Goal: Task Accomplishment & Management: Manage account settings

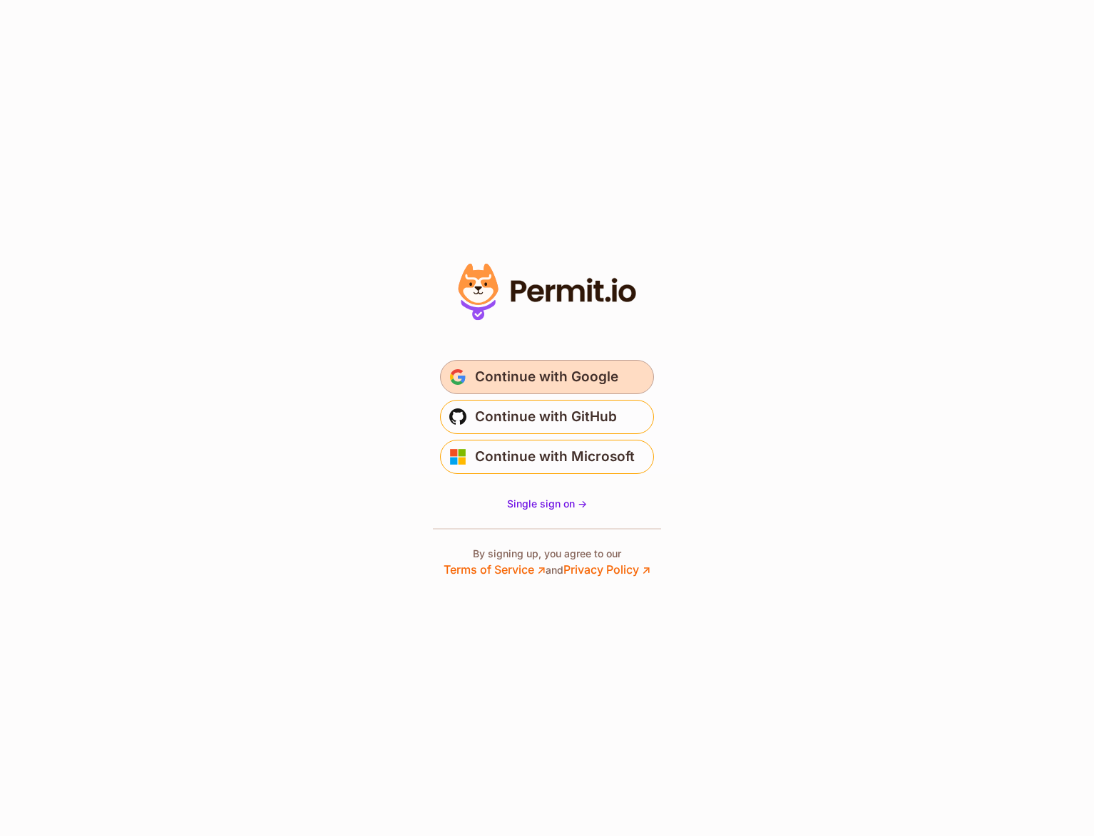
click at [590, 383] on span "Continue with Google" at bounding box center [546, 377] width 143 height 23
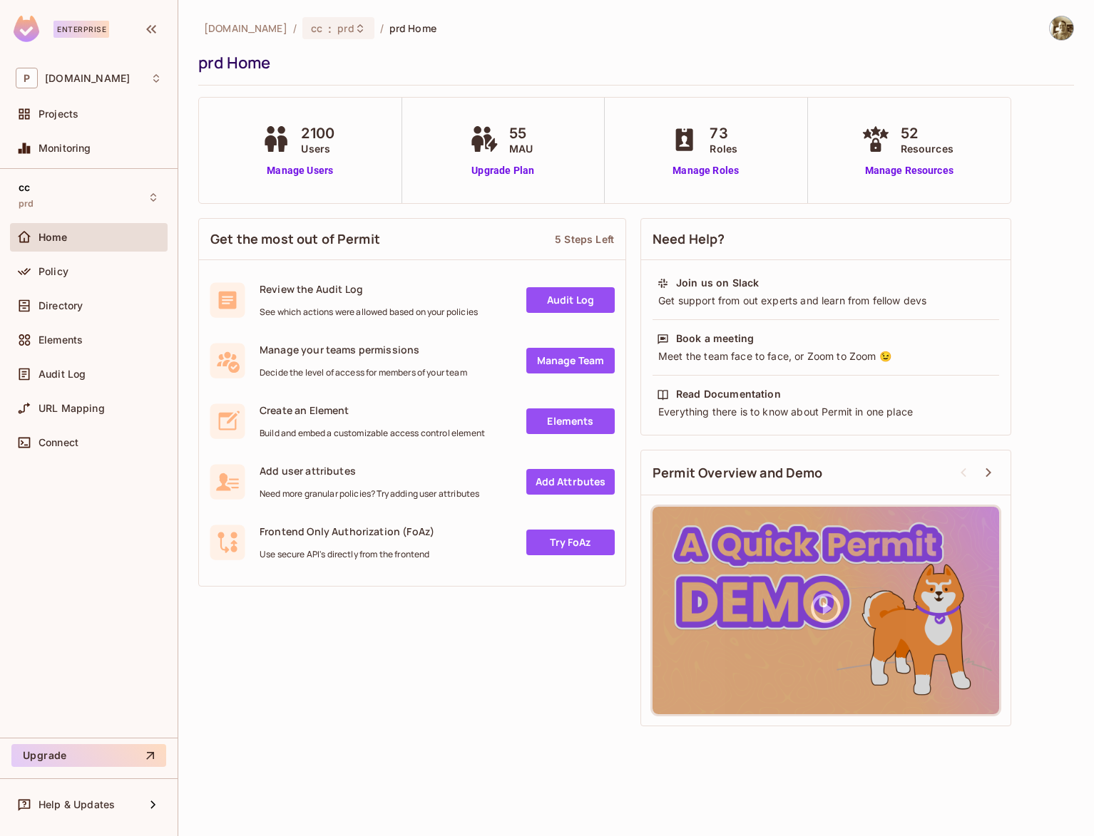
click at [486, 690] on div "Get the most out of Permit 5 Steps Left Review the Audit Log See which actions …" at bounding box center [636, 472] width 876 height 523
click at [297, 153] on div "2100 Users" at bounding box center [299, 140] width 83 height 34
click at [297, 165] on link "Manage Users" at bounding box center [299, 170] width 83 height 15
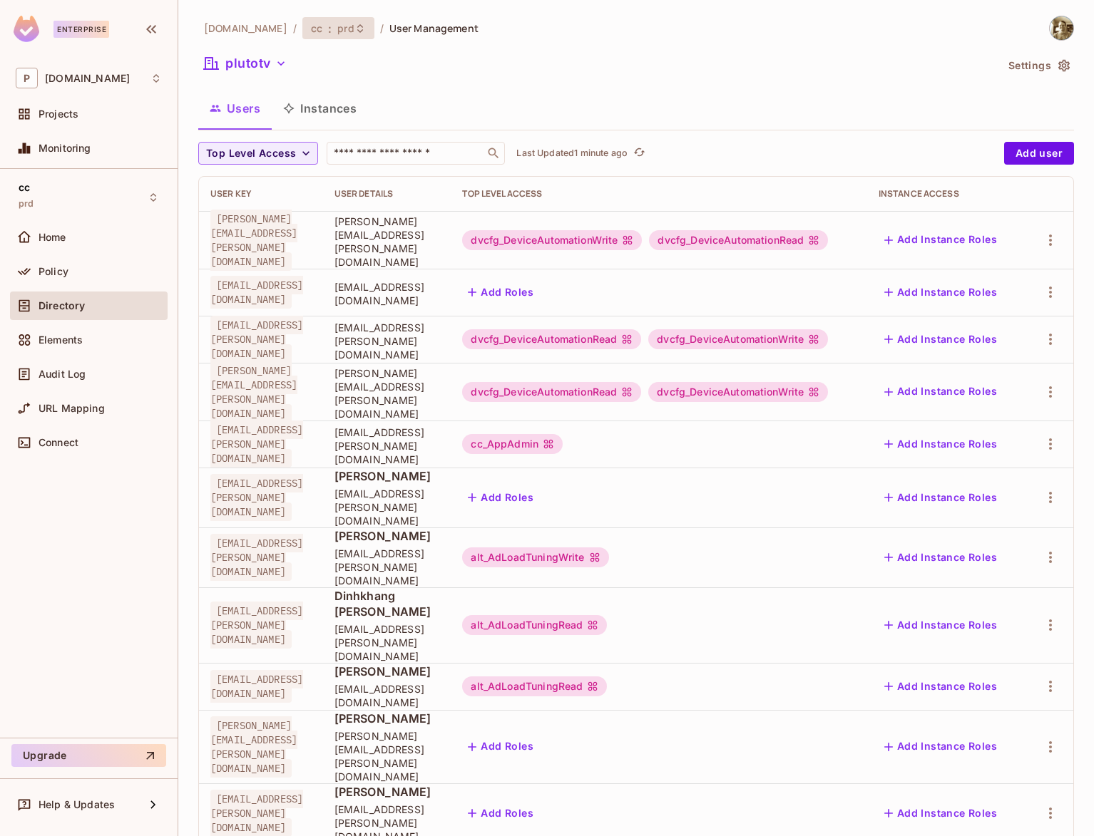
click at [327, 26] on span ":" at bounding box center [329, 28] width 5 height 11
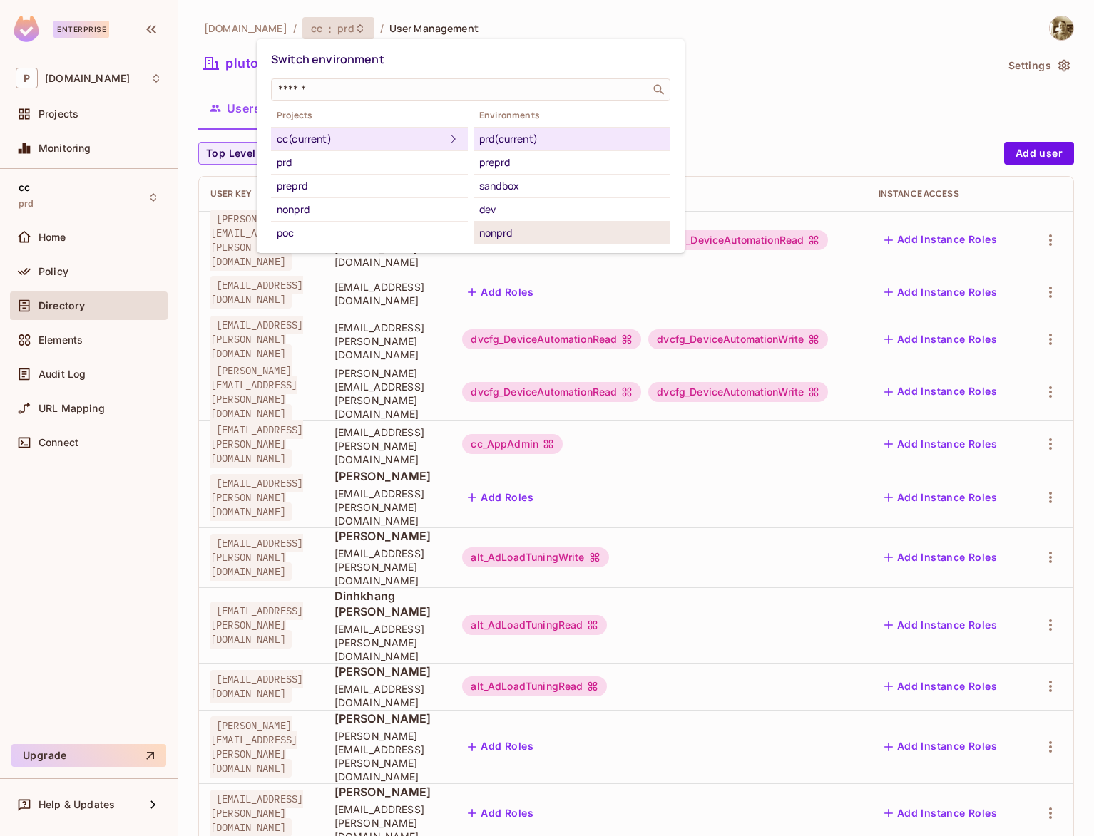
click at [505, 230] on div "nonprd" at bounding box center [571, 233] width 185 height 17
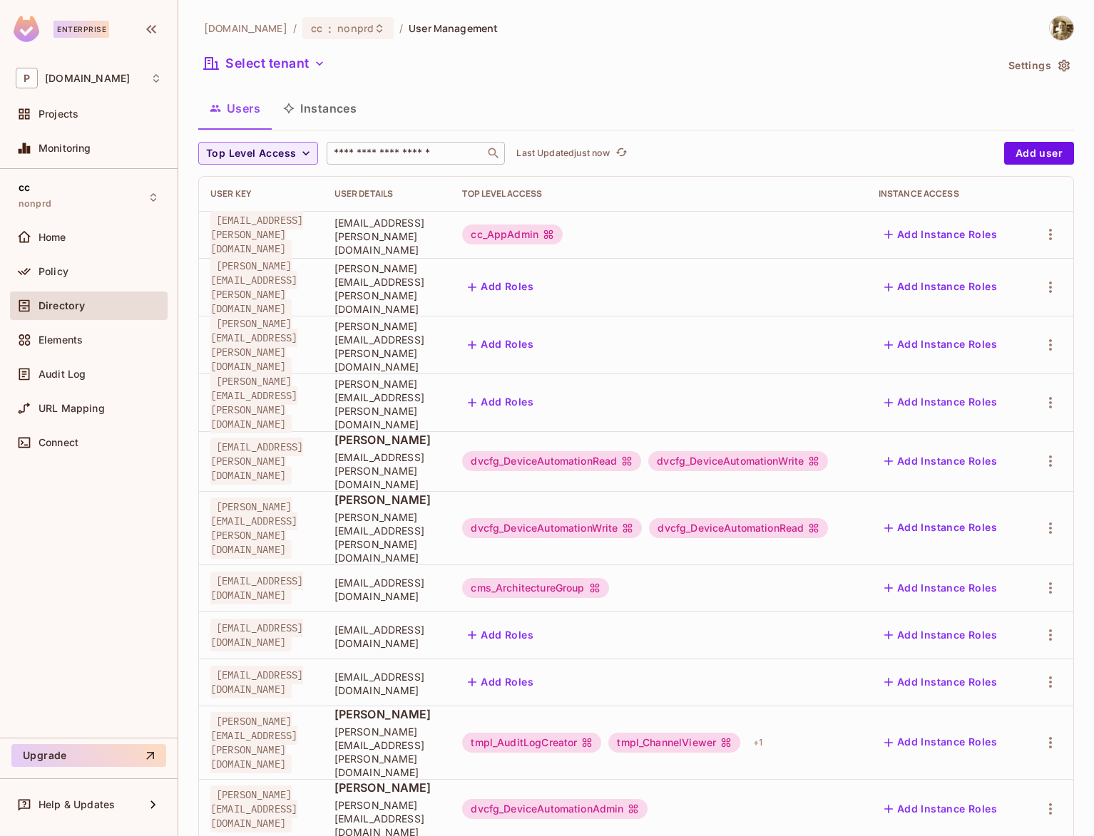
click at [417, 156] on input "text" at bounding box center [406, 153] width 150 height 14
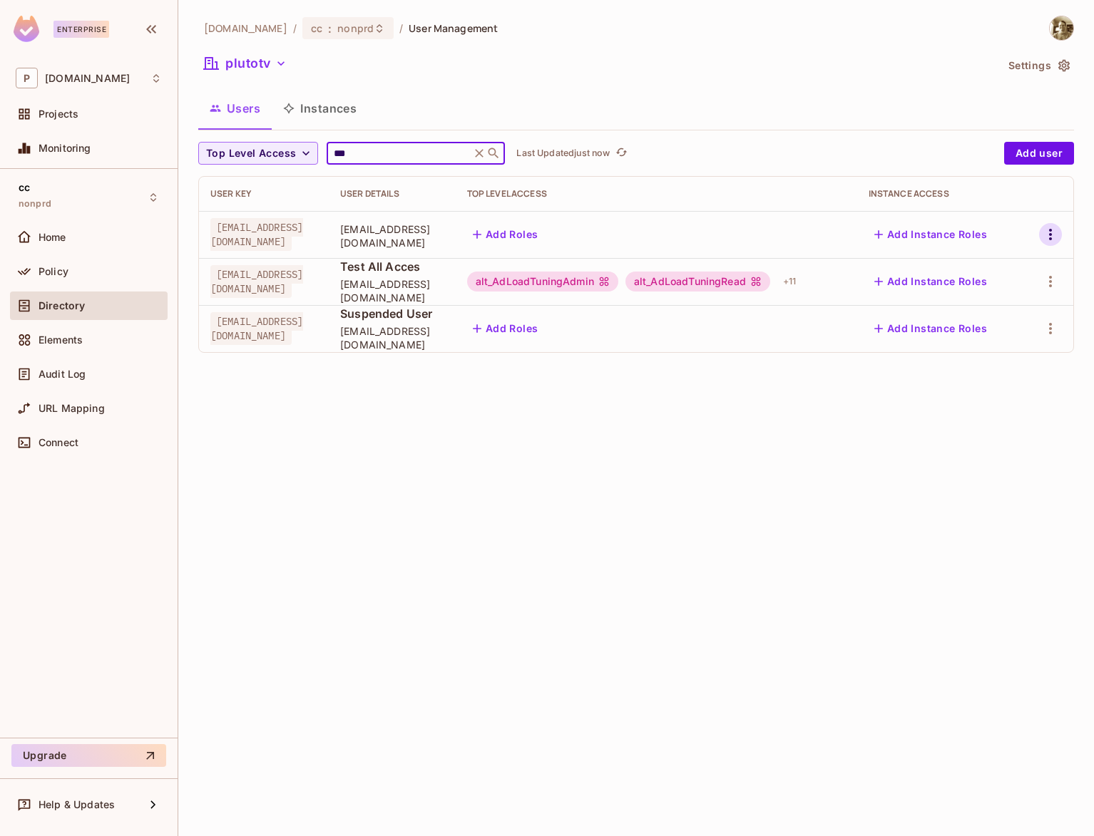
type input "***"
click at [1056, 230] on icon "button" at bounding box center [1050, 234] width 17 height 17
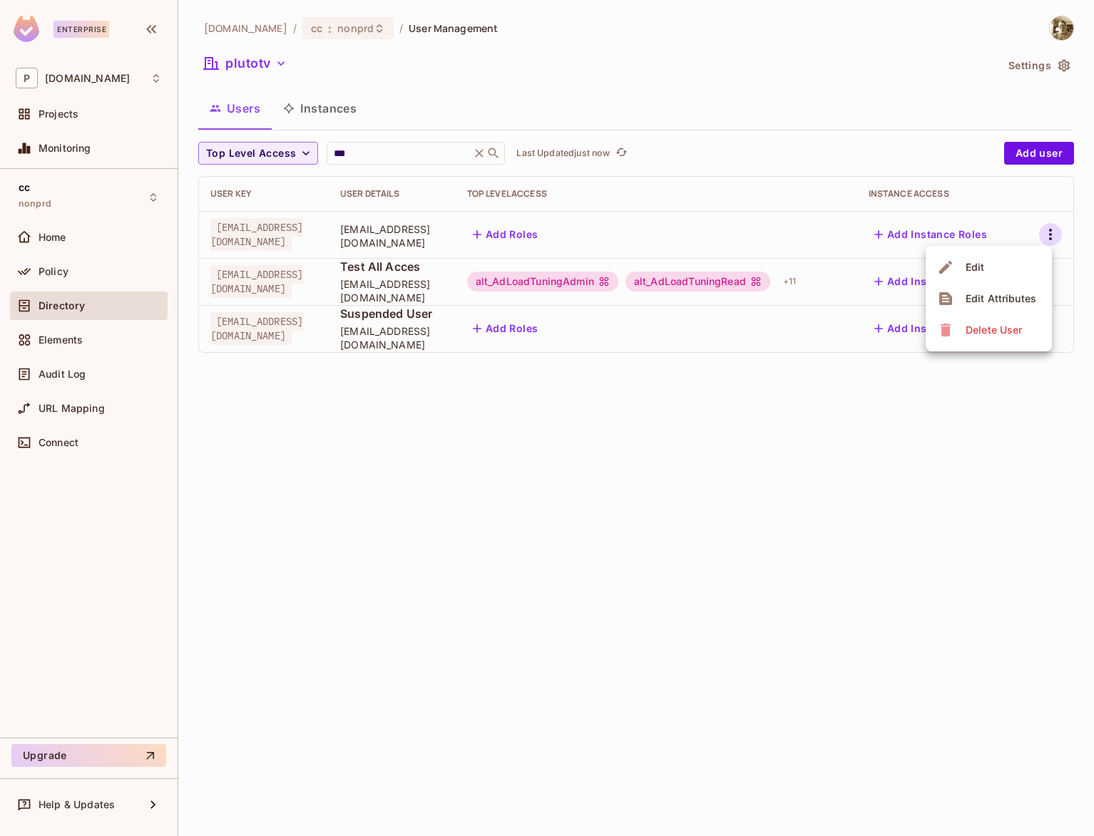
click at [991, 296] on div "Edit Attributes" at bounding box center [1001, 299] width 71 height 14
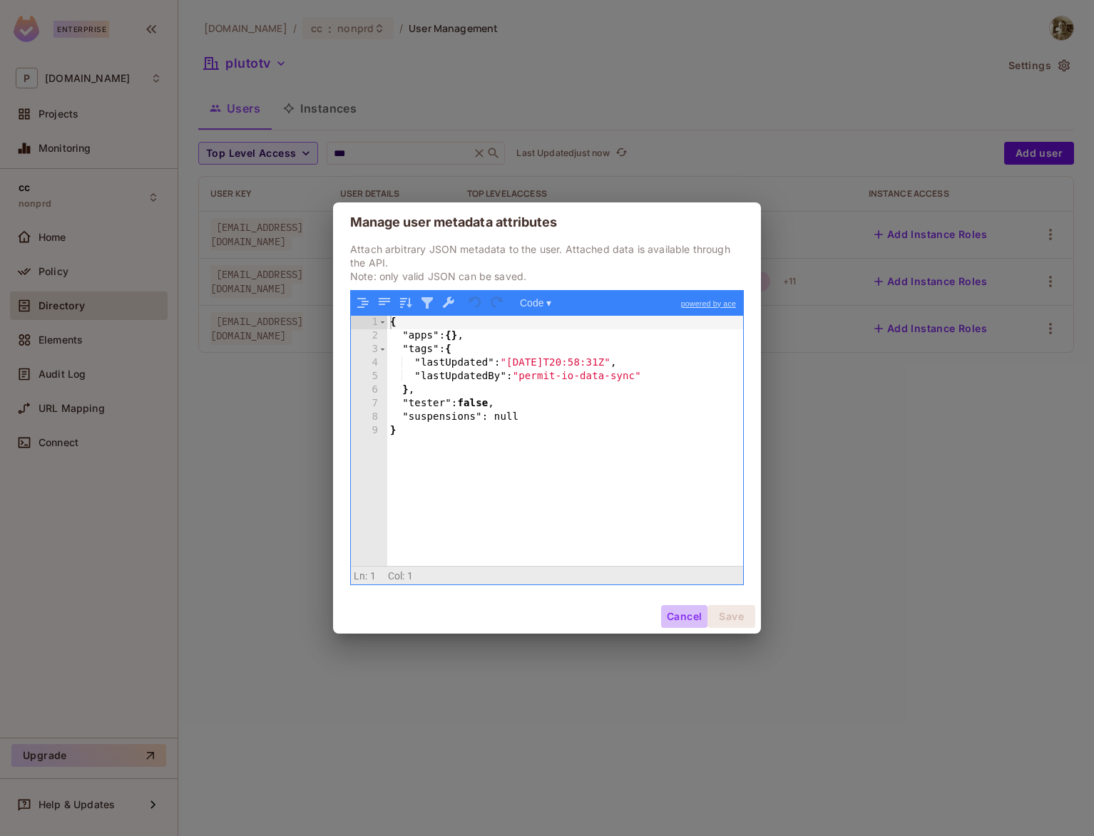
click at [695, 615] on button "Cancel" at bounding box center [684, 616] width 46 height 23
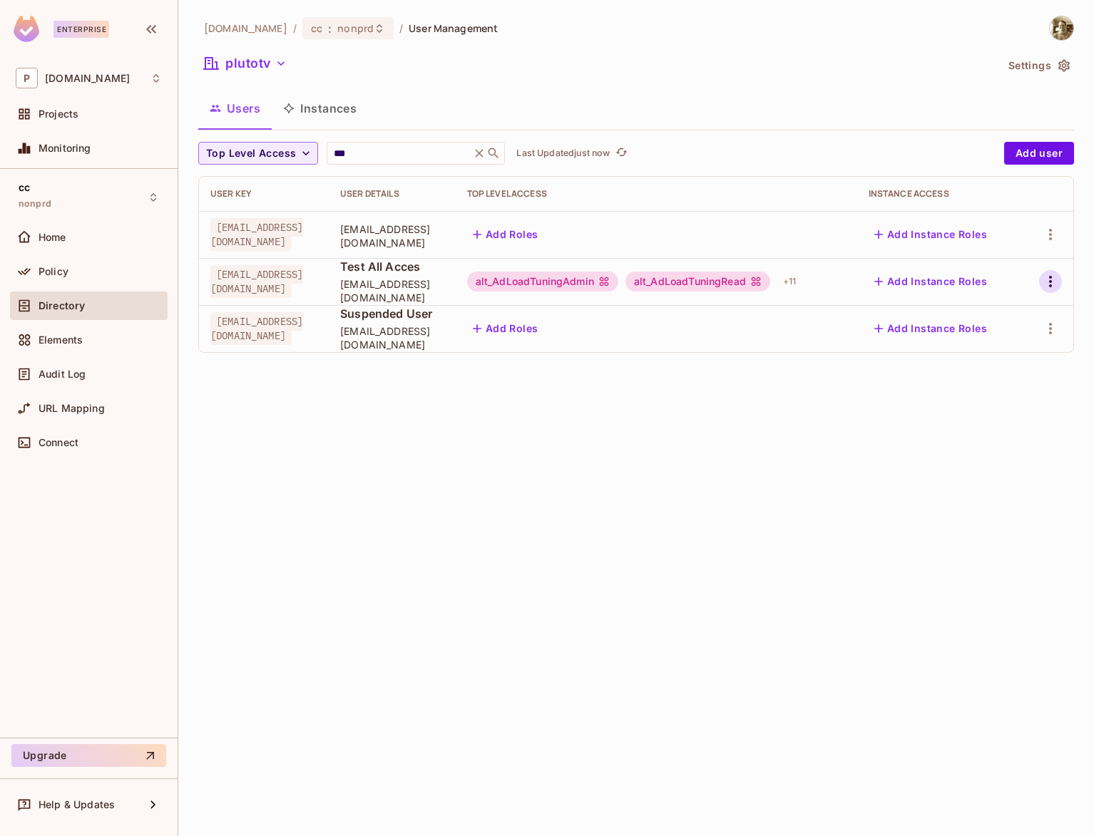
click at [1049, 287] on icon "button" at bounding box center [1050, 281] width 3 height 11
click at [988, 344] on div "Edit Attributes" at bounding box center [1001, 346] width 71 height 14
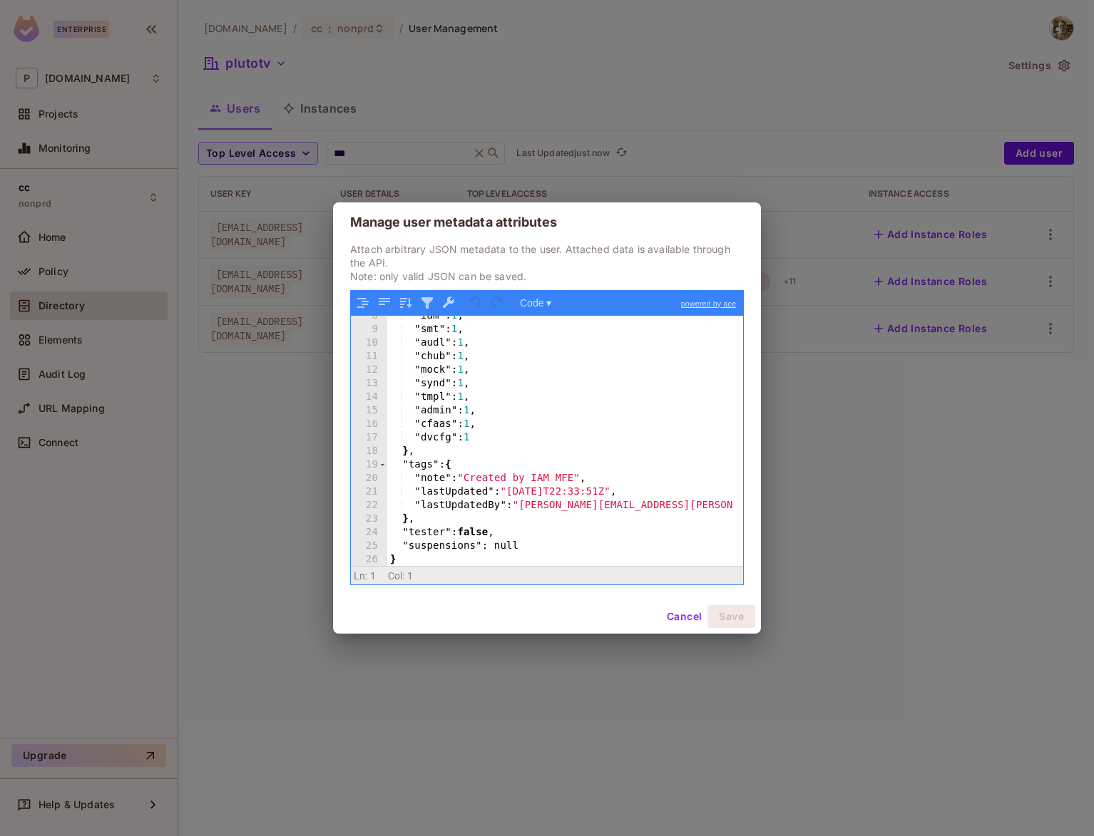
scroll to position [101, 0]
click at [685, 619] on button "Cancel" at bounding box center [684, 616] width 46 height 23
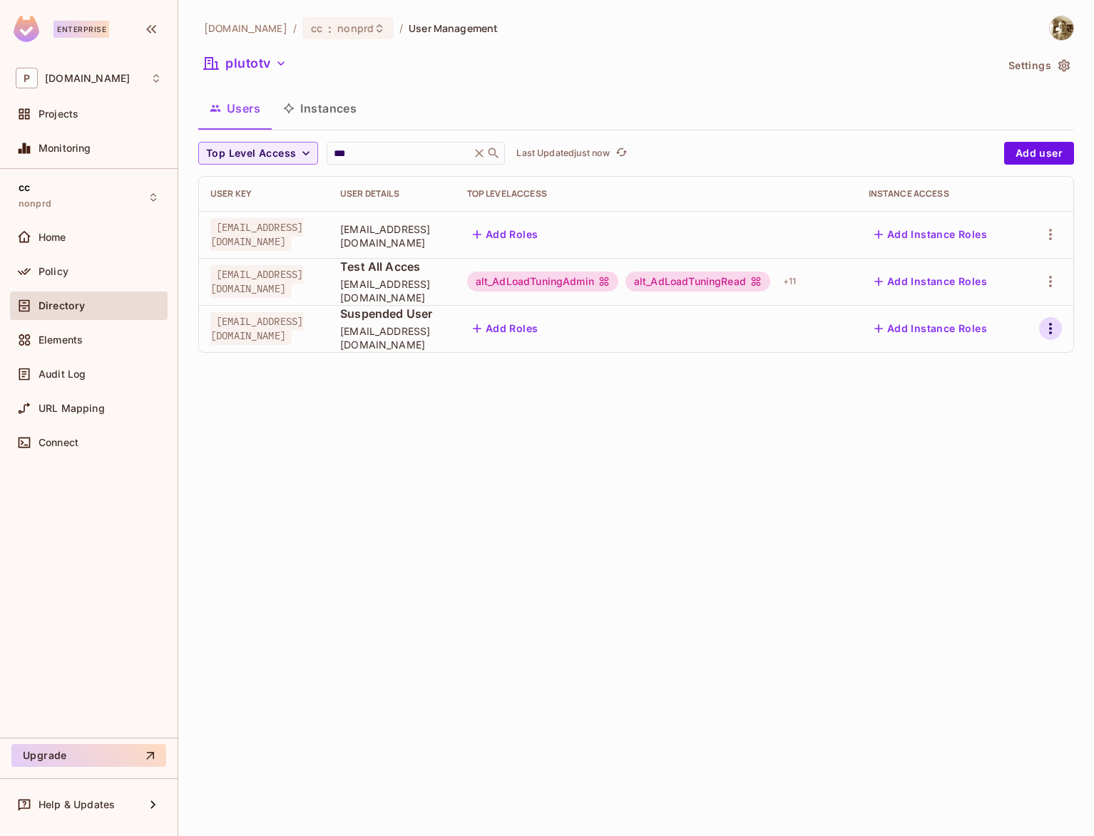
click at [1052, 330] on icon "button" at bounding box center [1050, 328] width 17 height 17
click at [966, 396] on div "Edit Attributes" at bounding box center [1001, 393] width 71 height 14
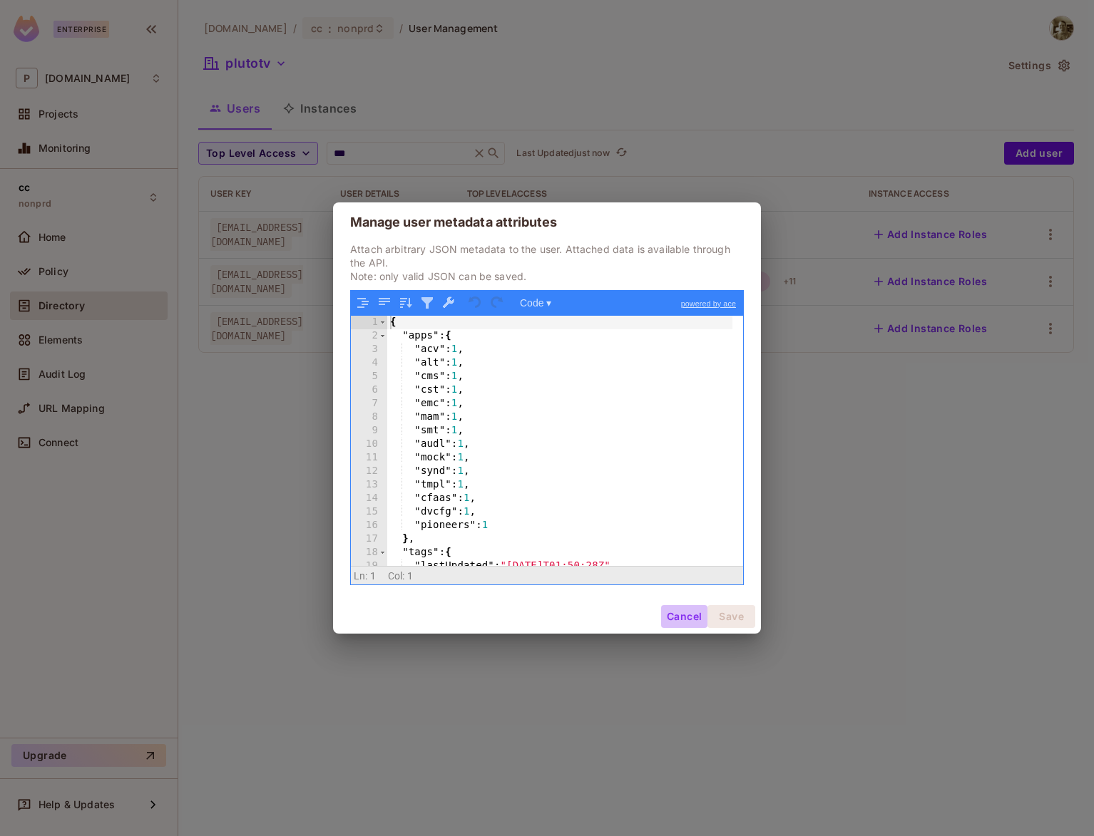
click at [679, 615] on button "Cancel" at bounding box center [684, 616] width 46 height 23
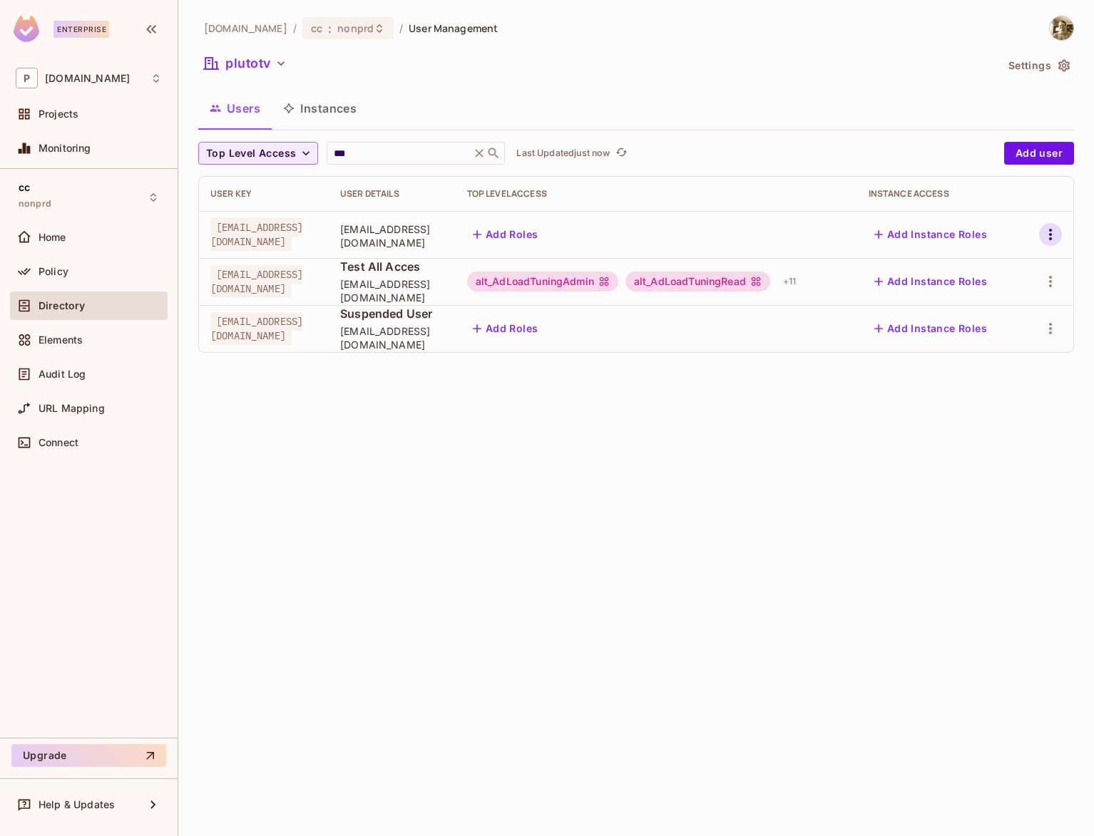
click at [1051, 233] on icon "button" at bounding box center [1050, 234] width 17 height 17
click at [869, 447] on div at bounding box center [547, 418] width 1094 height 836
click at [720, 493] on div "pluto.tv / cc : nonprd / User Management plutotv Settings Users Instances Top L…" at bounding box center [636, 418] width 916 height 836
